Goal: Task Accomplishment & Management: Complete application form

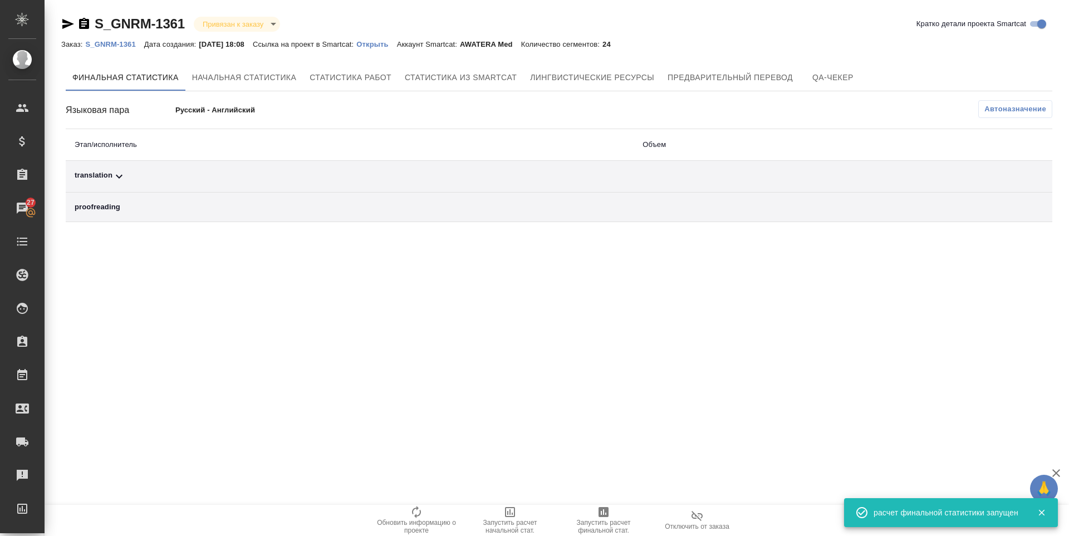
click at [116, 174] on icon at bounding box center [118, 176] width 13 height 13
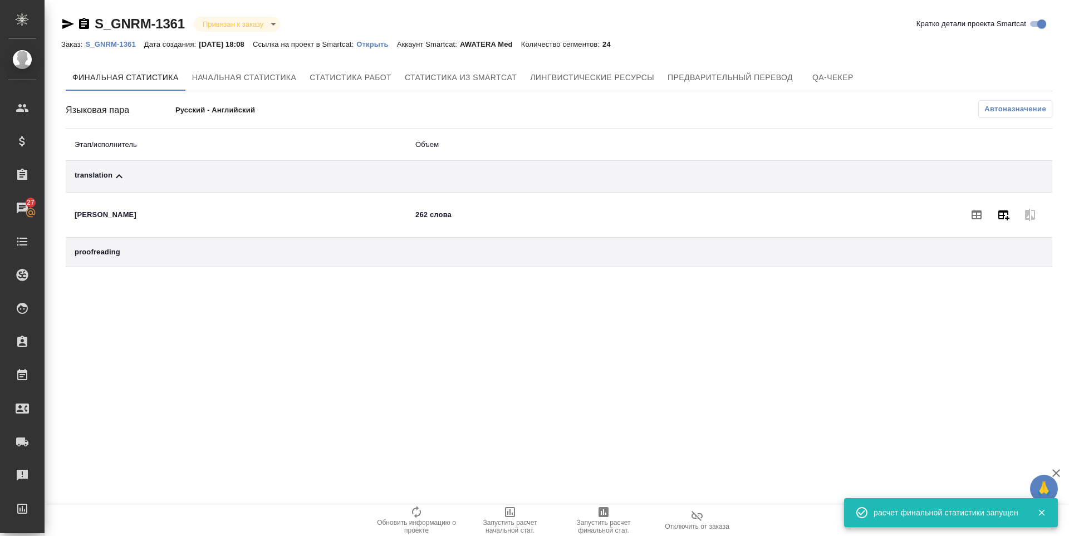
click at [1001, 220] on icon "button" at bounding box center [1003, 214] width 13 height 13
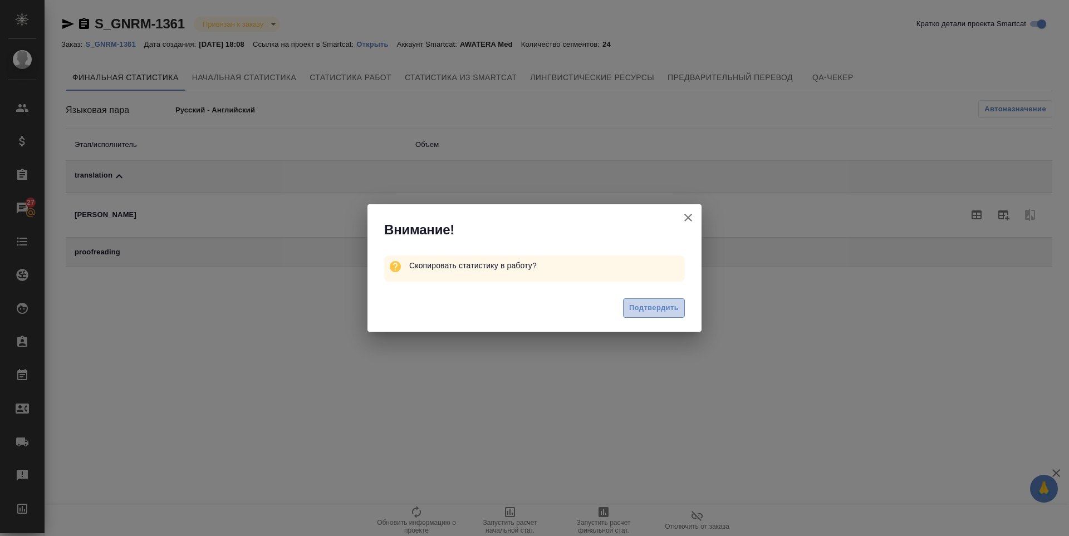
click at [639, 312] on span "Подтвердить" at bounding box center [654, 308] width 50 height 13
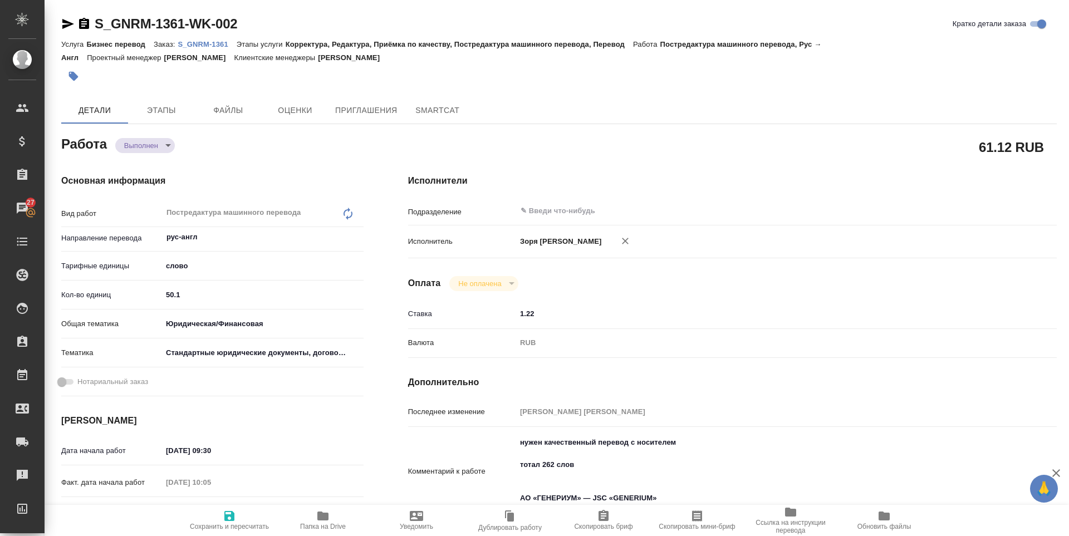
click at [240, 513] on span "Сохранить и пересчитать" at bounding box center [229, 520] width 80 height 21
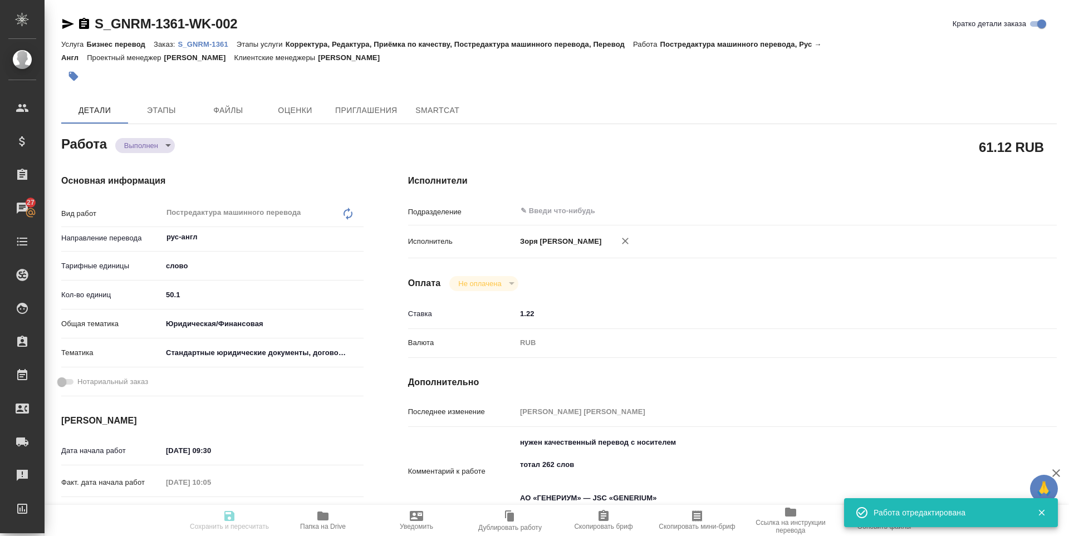
type input "completed"
type input "рус-англ"
type input "5a8b1489cc6b4906c91bfd90"
type input "50.1"
type input "yr-fn"
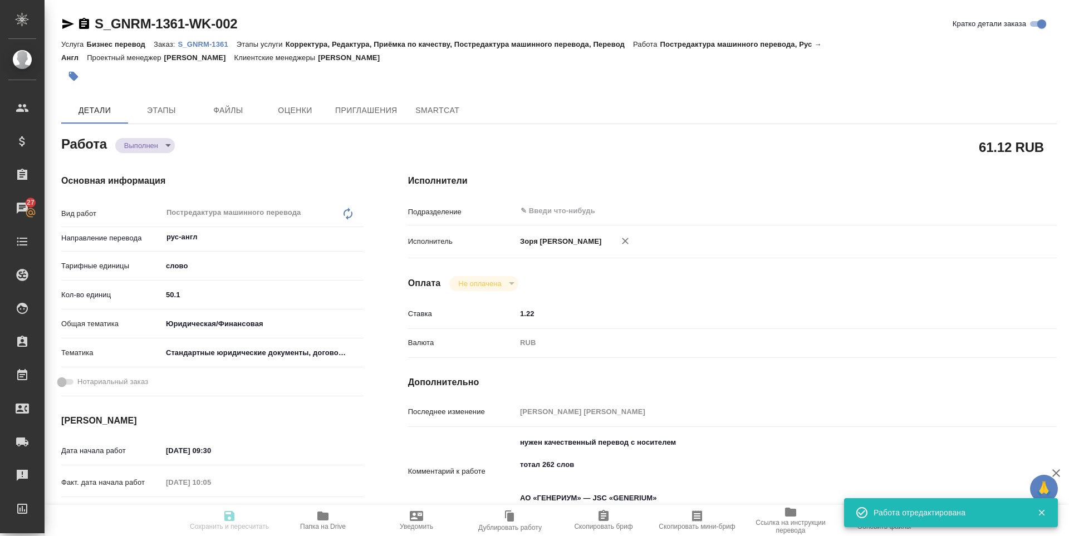
type input "5f647205b73bc97568ca66bf"
type input "11.09.2025 09:30"
type input "11.09.2025 10:05"
type input "11.09.2025 16:30"
type input "11.09.2025 10:46"
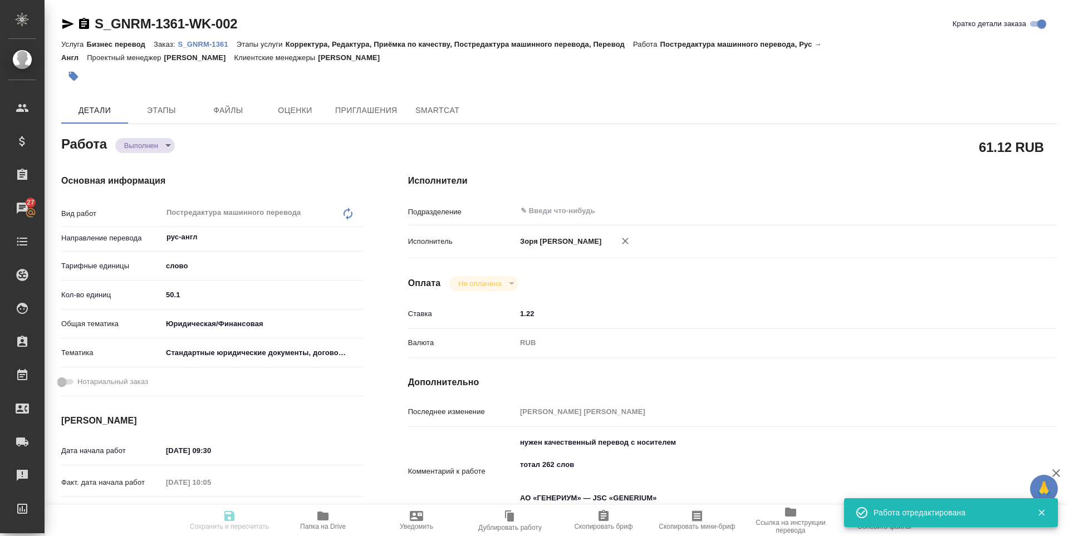
type input "11.09.2025 18:00"
type input "notPayed"
type input "1.22"
type input "RUB"
type input "Зоря Татьяна"
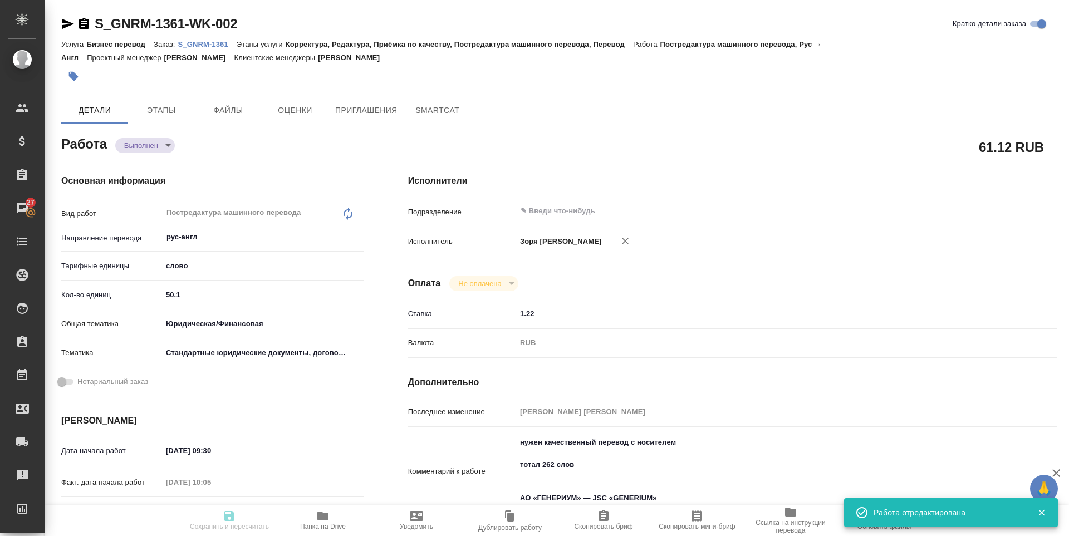
type input "S_GNRM-1361"
type input "Бизнес перевод"
type input "Корректура, Редактура, Приёмка по качеству, Постредактура машинного перевода, П…"
type input "Кабаргина Анна"
type input "Оксютович Ирина"
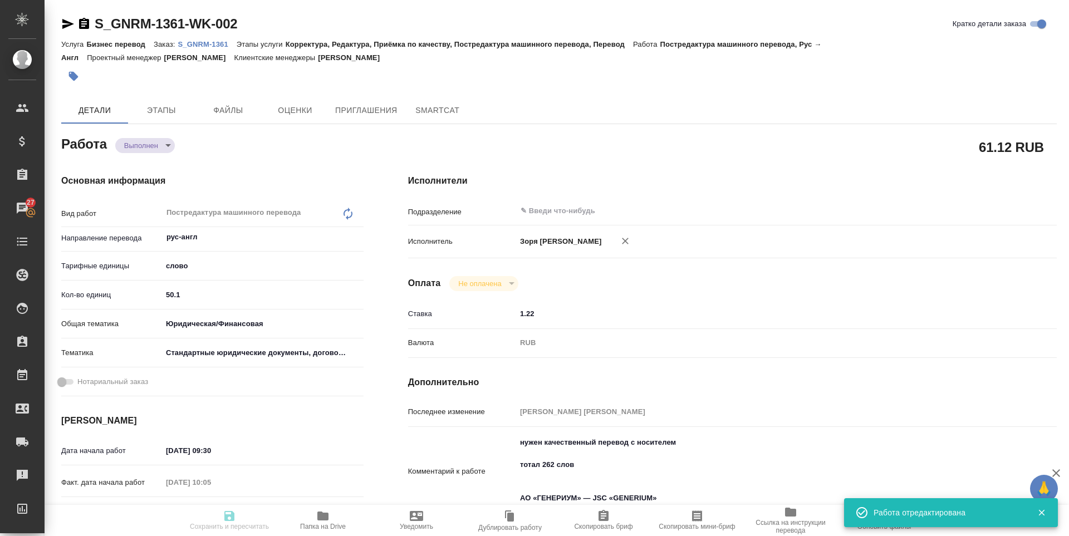
type input "/Clients/Generium/Orders/S_GNRM-1361"
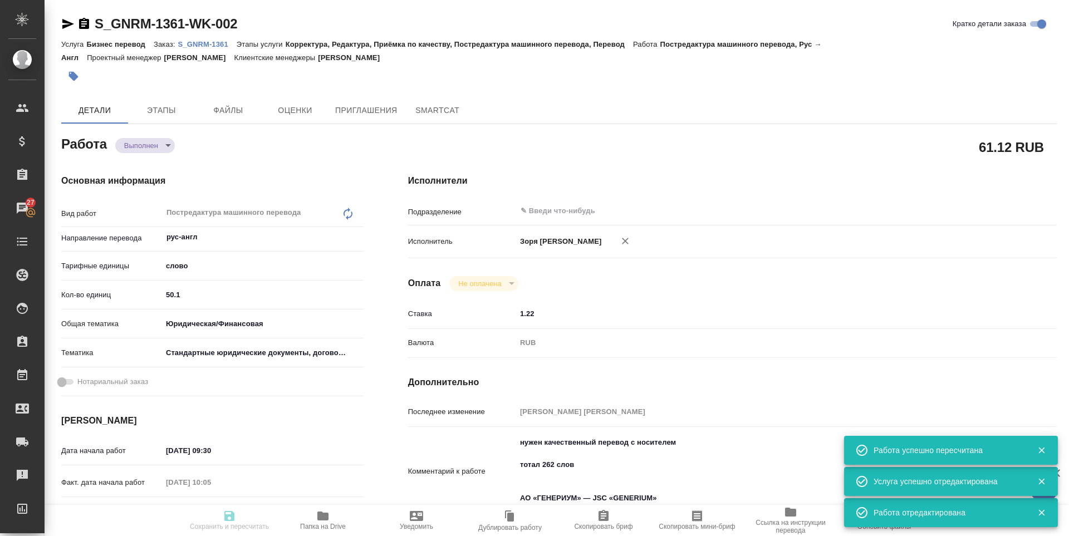
type input "completed"
type input "рус-англ"
type input "5a8b1489cc6b4906c91bfd90"
type input "50.1"
type input "yr-fn"
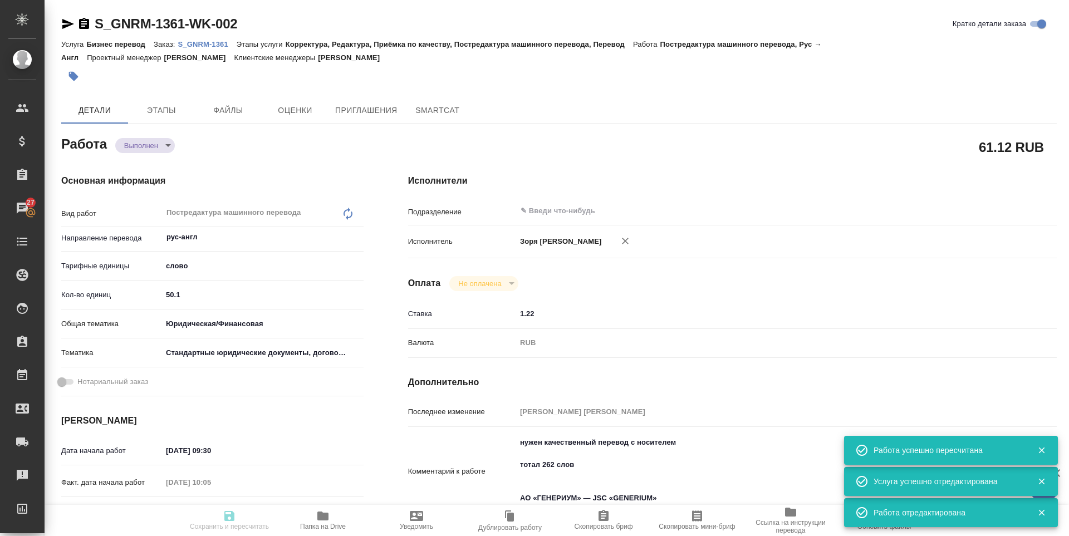
type input "5f647205b73bc97568ca66bf"
type input "11.09.2025 09:30"
type input "11.09.2025 10:05"
type input "11.09.2025 16:30"
type input "11.09.2025 10:46"
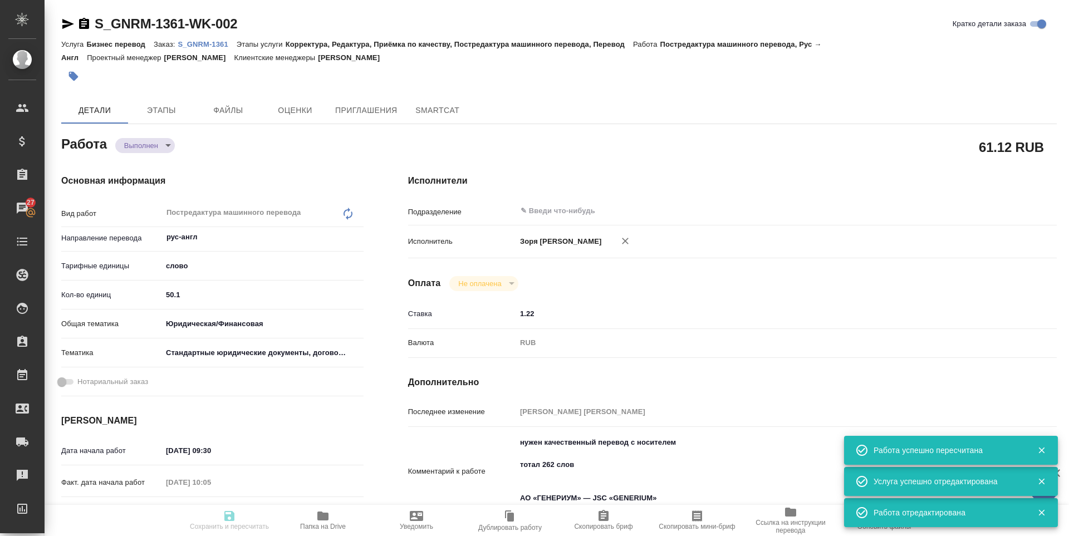
type input "11.09.2025 18:00"
type input "notPayed"
type input "1.22"
type input "RUB"
type input "Зоря Татьяна"
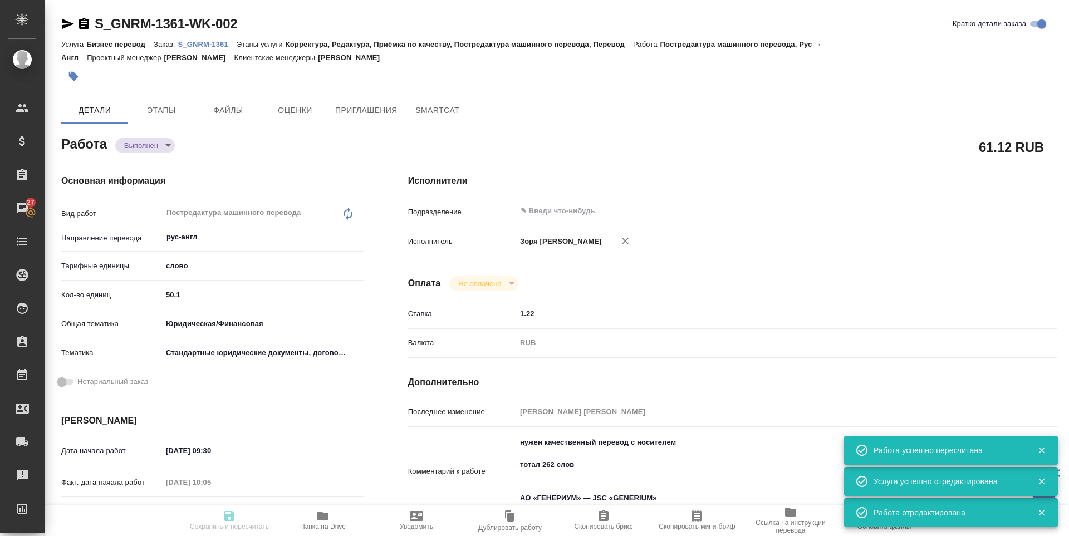
type input "S_GNRM-1361"
type input "Бизнес перевод"
type input "Корректура, Редактура, Приёмка по качеству, Постредактура машинного перевода, П…"
type input "Кабаргина Анна"
type input "Оксютович Ирина"
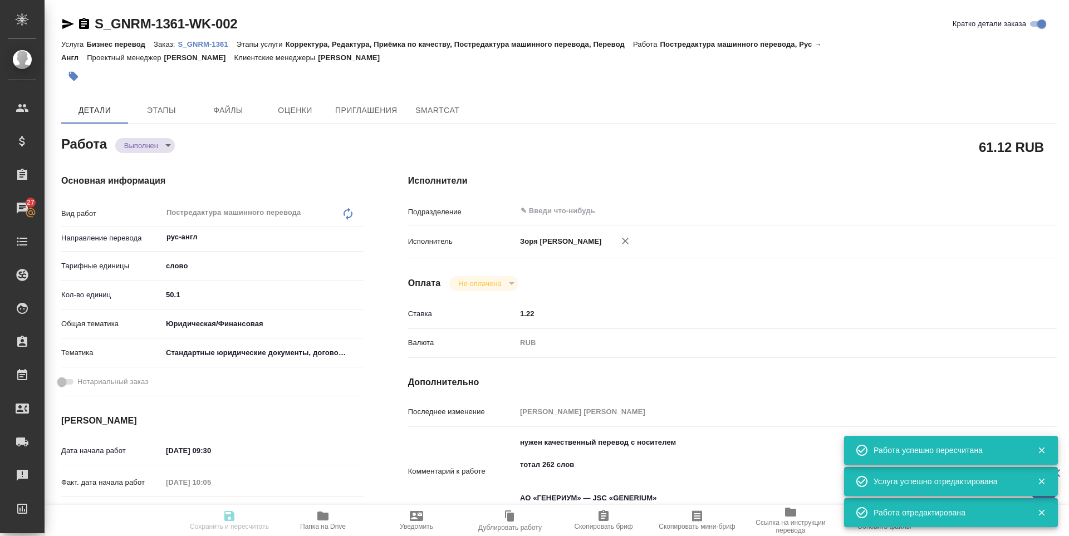
type input "/Clients/Generium/Orders/S_GNRM-1361"
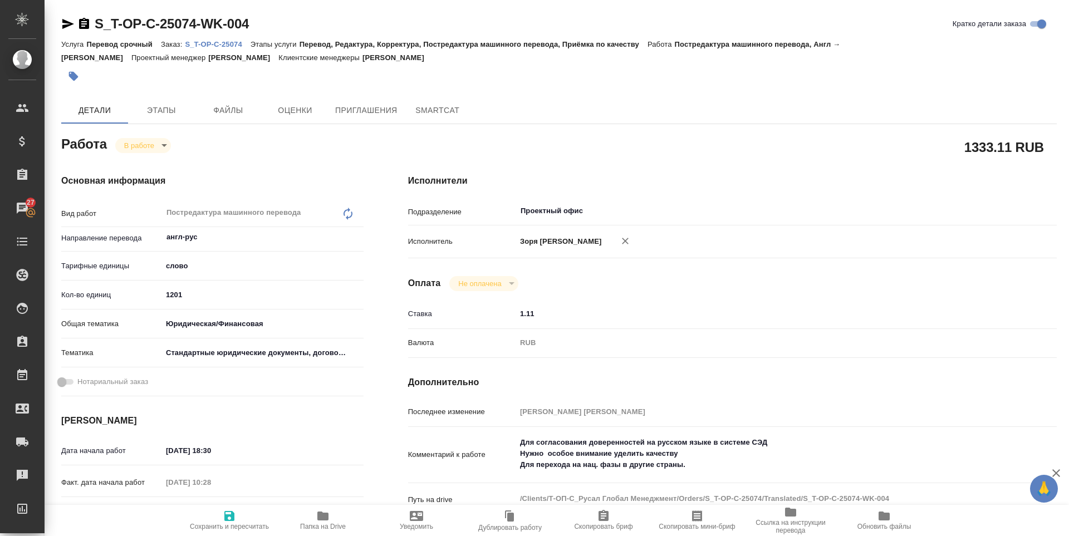
click at [66, 27] on icon "button" at bounding box center [68, 24] width 12 height 10
